Goal: Task Accomplishment & Management: Manage account settings

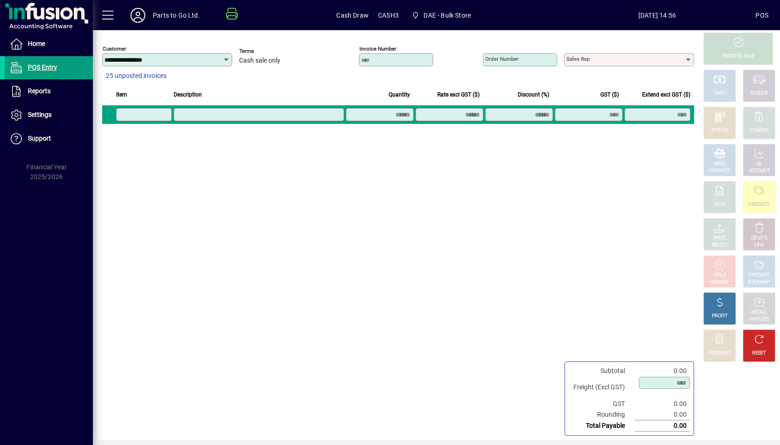
click at [137, 12] on icon at bounding box center [138, 15] width 19 height 15
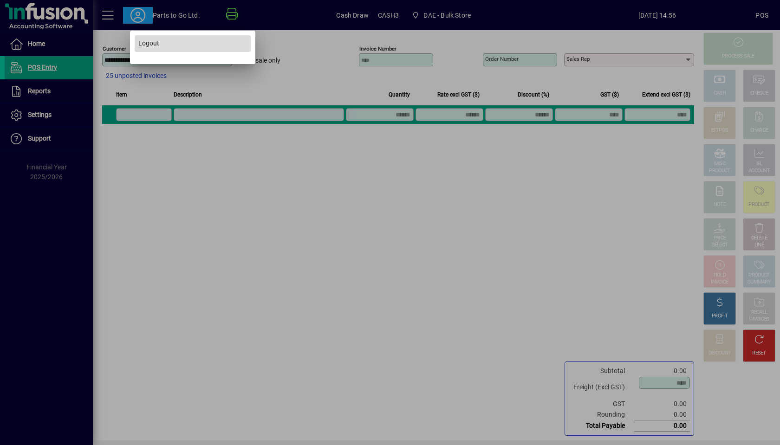
click at [148, 40] on span "Logout" at bounding box center [148, 44] width 21 height 10
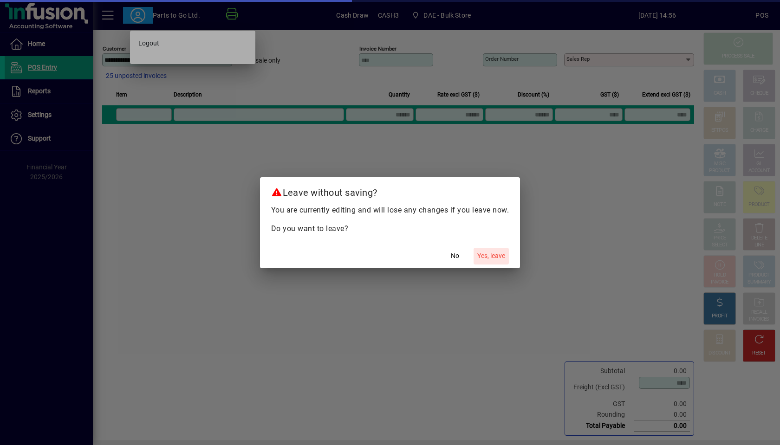
click at [495, 256] on span "Yes, leave" at bounding box center [491, 256] width 28 height 10
